Goal: Task Accomplishment & Management: Use online tool/utility

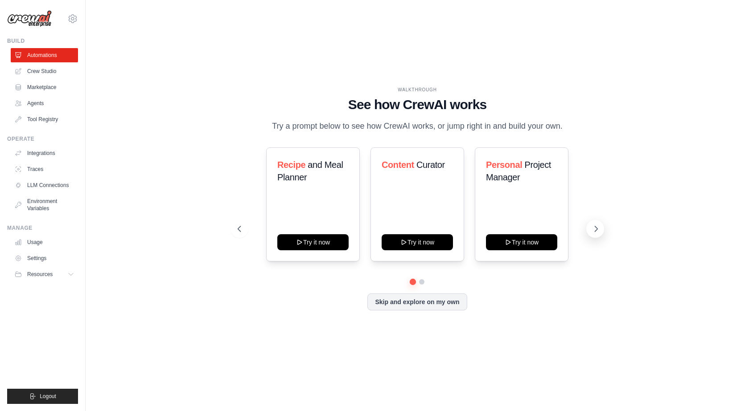
click at [599, 229] on icon at bounding box center [595, 229] width 9 height 9
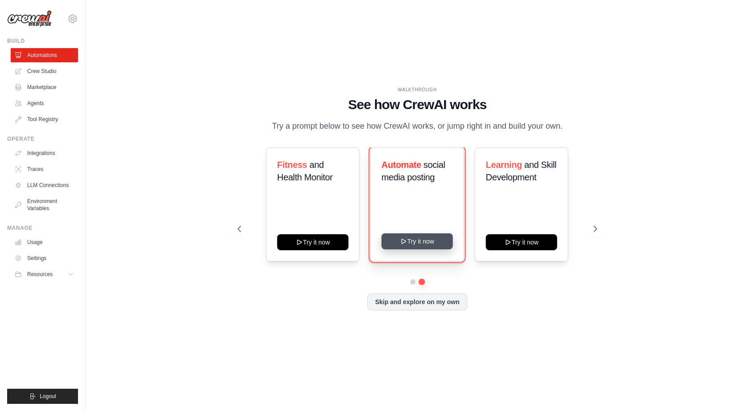
click at [420, 237] on button "Try it now" at bounding box center [416, 242] width 71 height 16
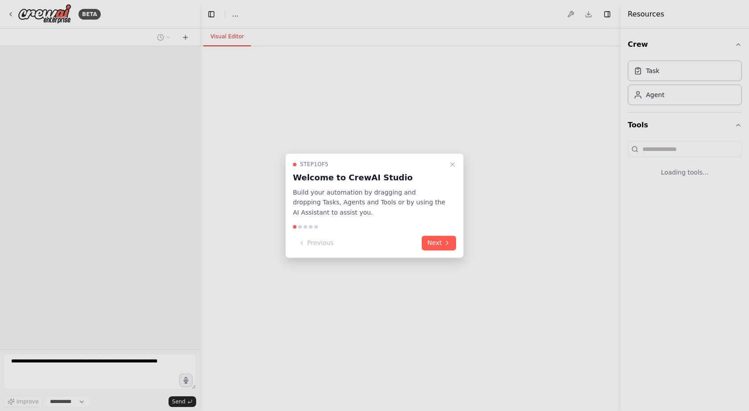
select select "****"
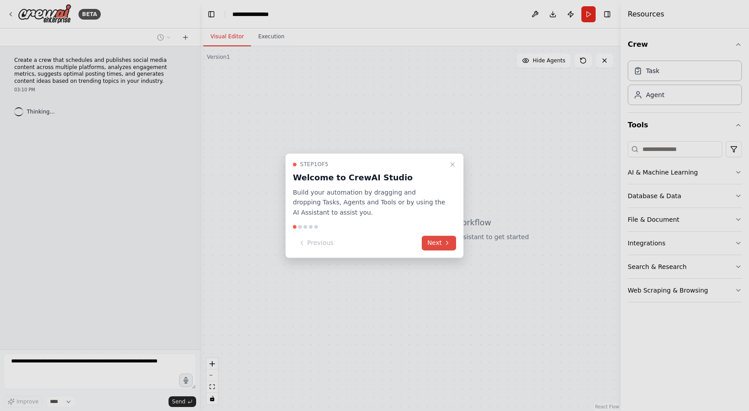
click at [438, 242] on button "Next" at bounding box center [439, 243] width 34 height 15
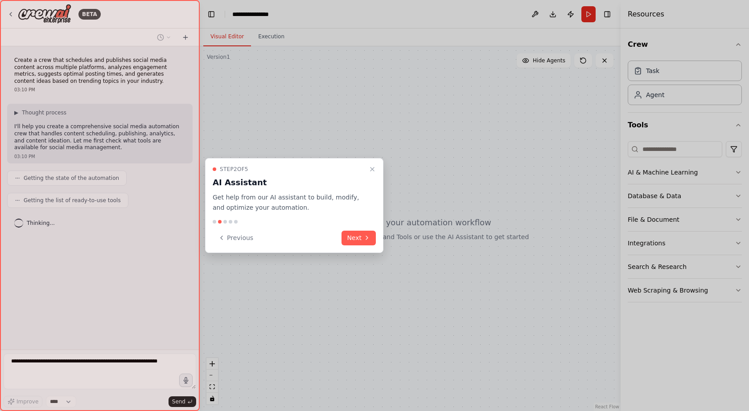
click at [354, 234] on button "Next" at bounding box center [358, 238] width 34 height 15
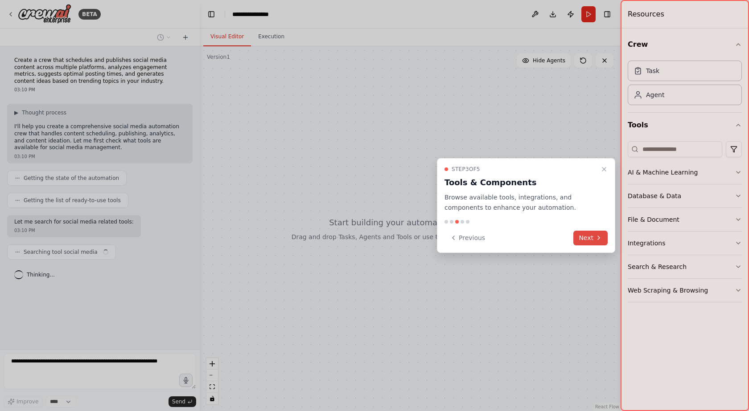
click at [594, 236] on button "Next" at bounding box center [590, 238] width 34 height 15
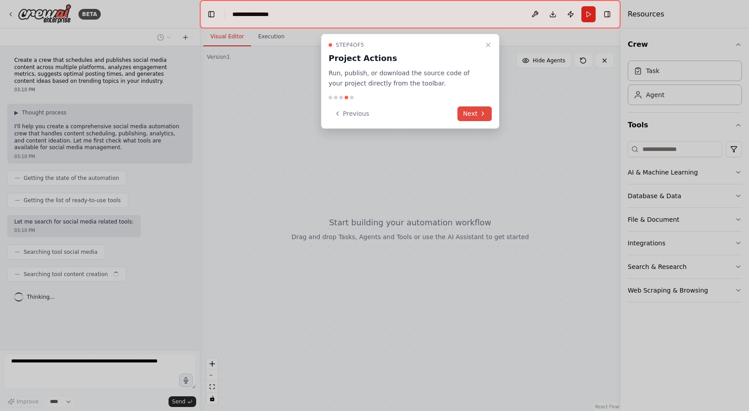
click at [469, 119] on button "Next" at bounding box center [474, 114] width 34 height 15
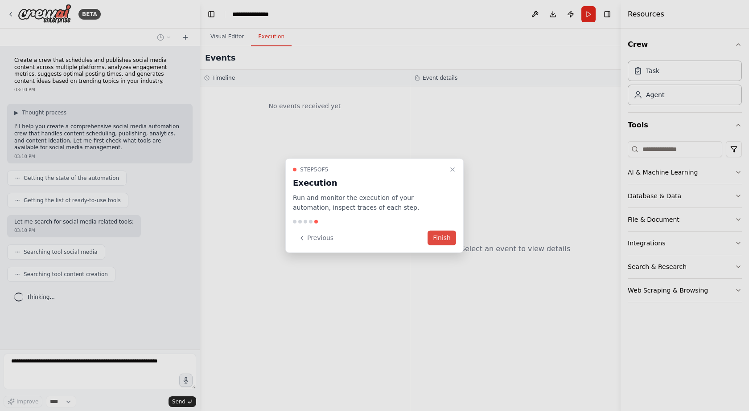
click at [447, 238] on button "Finish" at bounding box center [441, 238] width 29 height 15
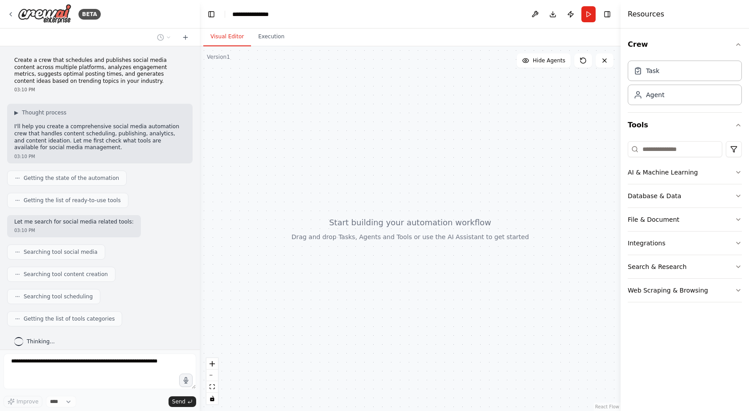
scroll to position [29, 0]
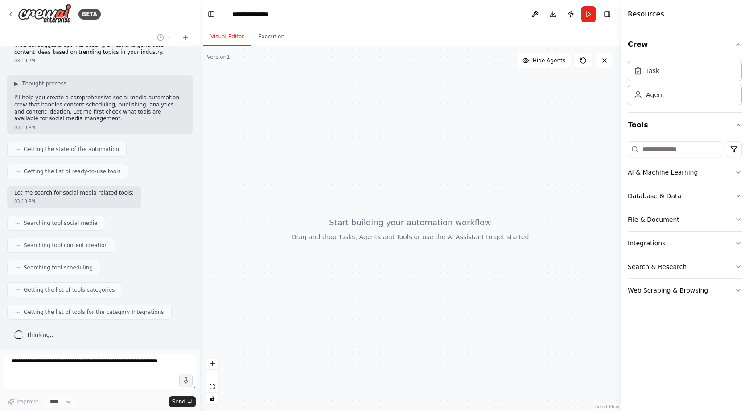
click at [707, 175] on button "AI & Machine Learning" at bounding box center [684, 172] width 114 height 23
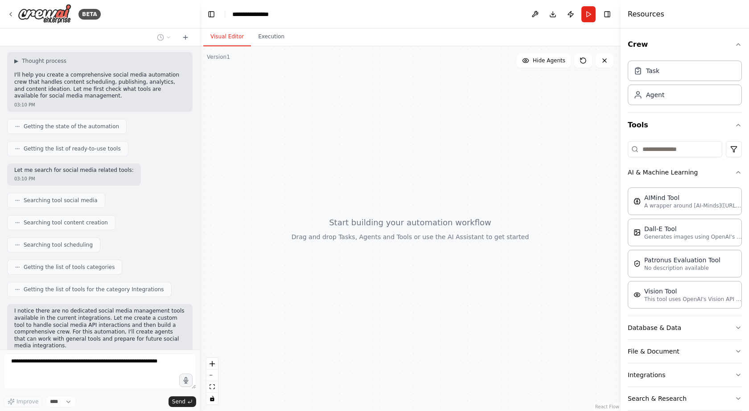
scroll to position [0, 0]
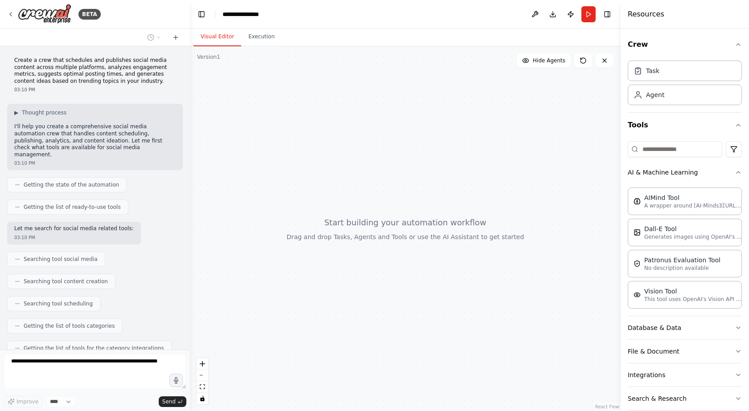
drag, startPoint x: 198, startPoint y: 97, endPoint x: 184, endPoint y: 164, distance: 67.8
click at [184, 164] on div "**********" at bounding box center [374, 205] width 749 height 411
click at [188, 162] on div at bounding box center [402, 228] width 436 height 365
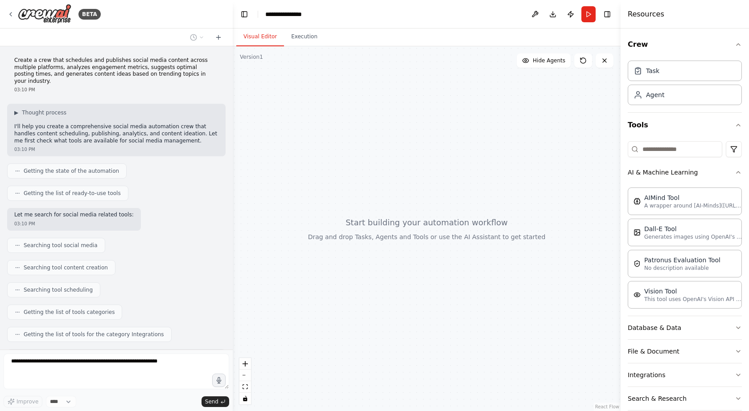
drag, startPoint x: 182, startPoint y: 155, endPoint x: 233, endPoint y: 160, distance: 50.6
click at [233, 160] on div "**********" at bounding box center [374, 205] width 749 height 411
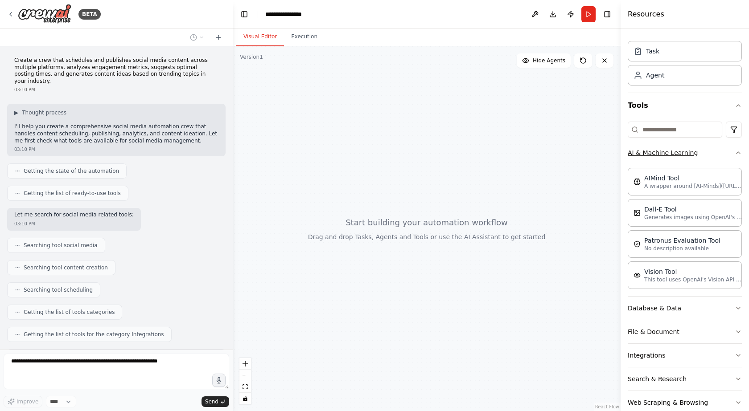
scroll to position [37, 0]
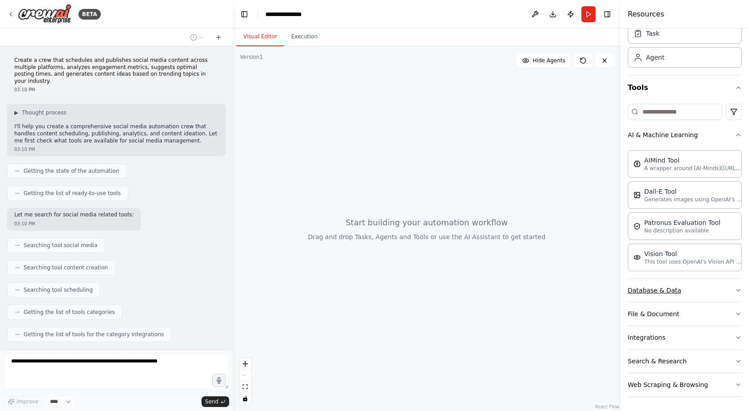
click at [730, 286] on button "Database & Data" at bounding box center [684, 290] width 114 height 23
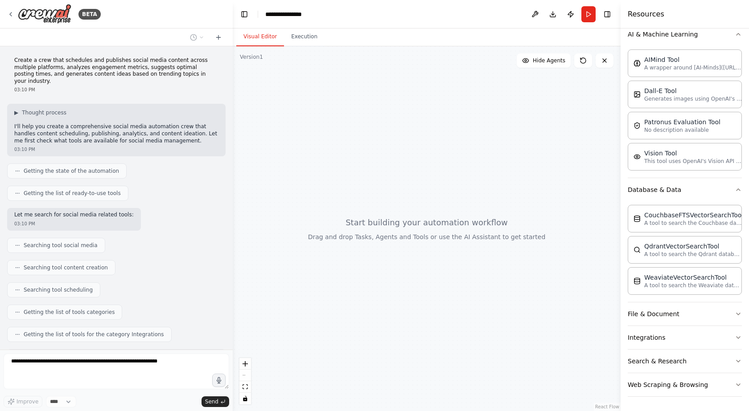
scroll to position [313, 0]
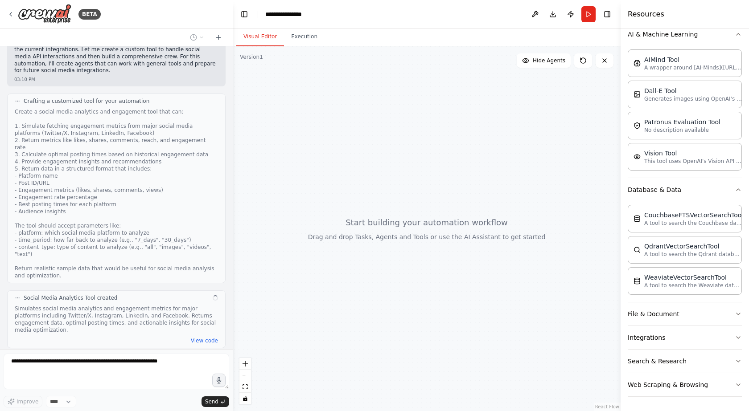
drag, startPoint x: 166, startPoint y: 307, endPoint x: 408, endPoint y: 179, distance: 273.9
click at [408, 179] on div at bounding box center [427, 228] width 388 height 365
click at [432, 398] on icon at bounding box center [432, 395] width 7 height 7
click at [484, 357] on icon at bounding box center [487, 355] width 7 height 7
click at [583, 61] on icon at bounding box center [582, 60] width 7 height 7
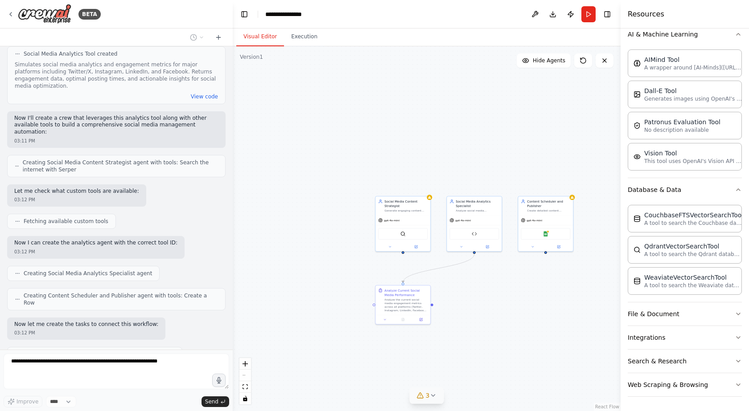
scroll to position [580, 0]
